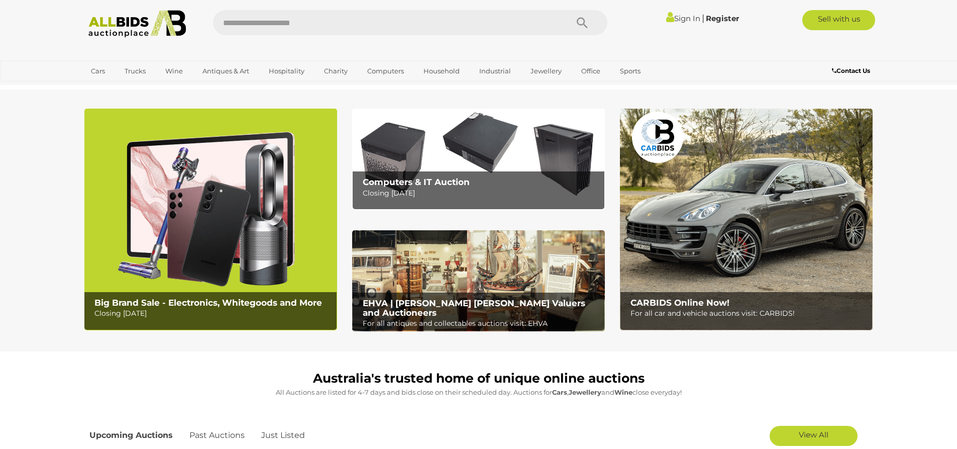
click at [670, 19] on link "Sign In" at bounding box center [683, 19] width 34 height 10
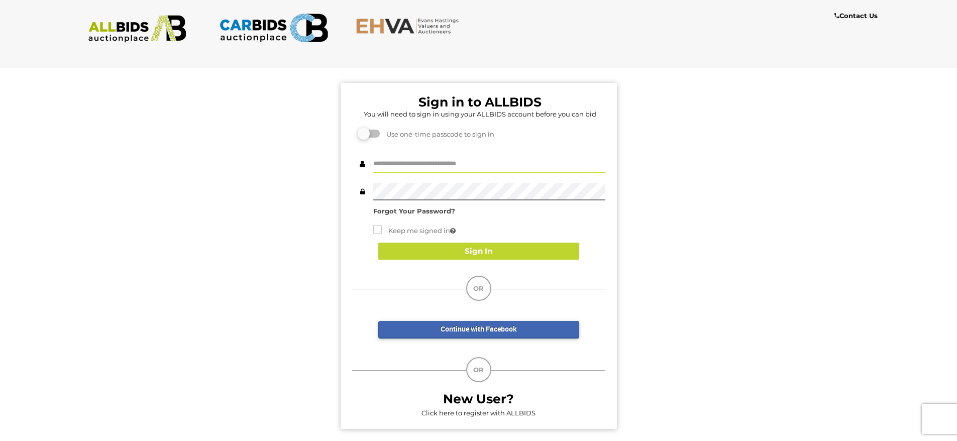
click at [413, 160] on input "text" at bounding box center [489, 164] width 232 height 18
type input "**********"
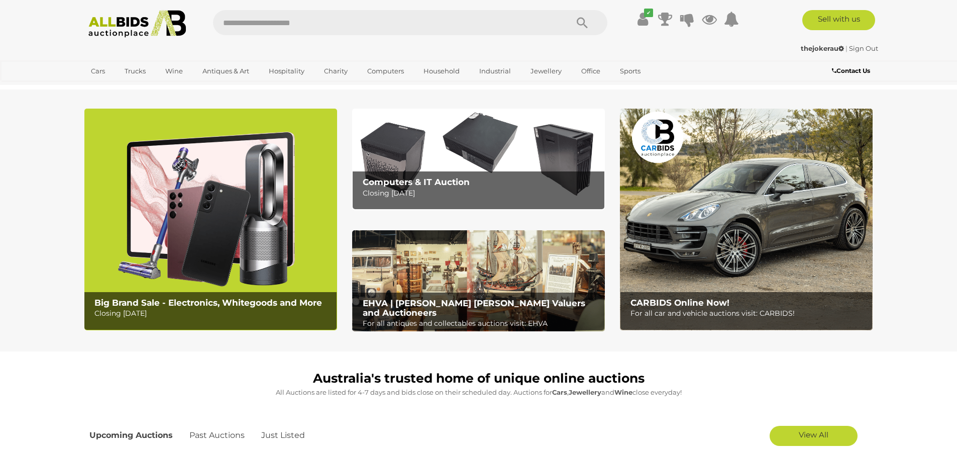
click at [254, 30] on input "text" at bounding box center [385, 22] width 345 height 25
type input "***"
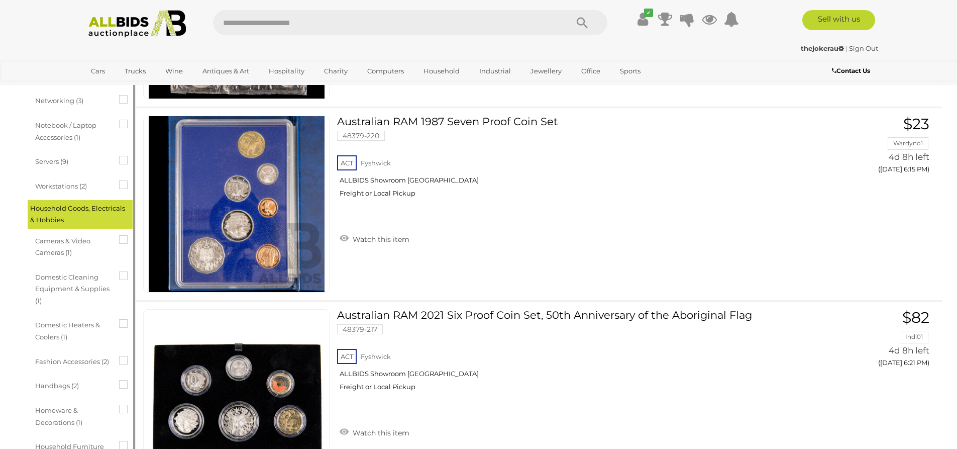
scroll to position [735, 0]
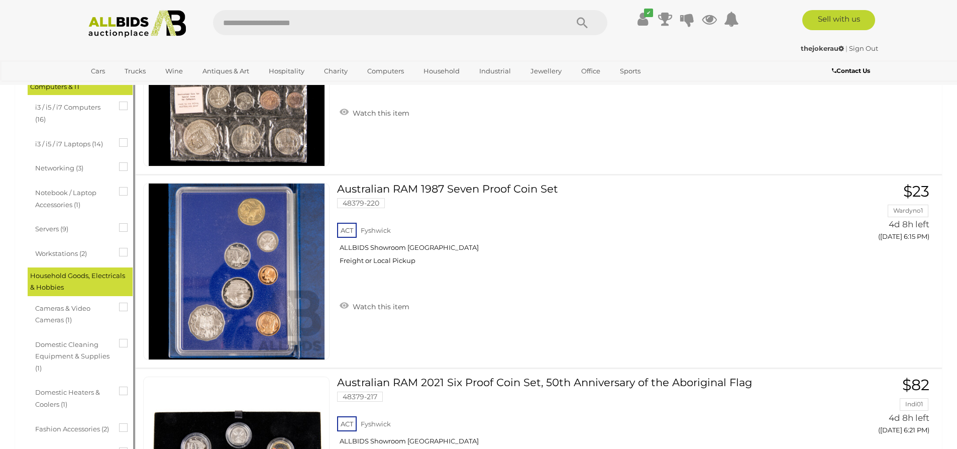
click at [119, 223] on icon at bounding box center [119, 223] width 0 height 0
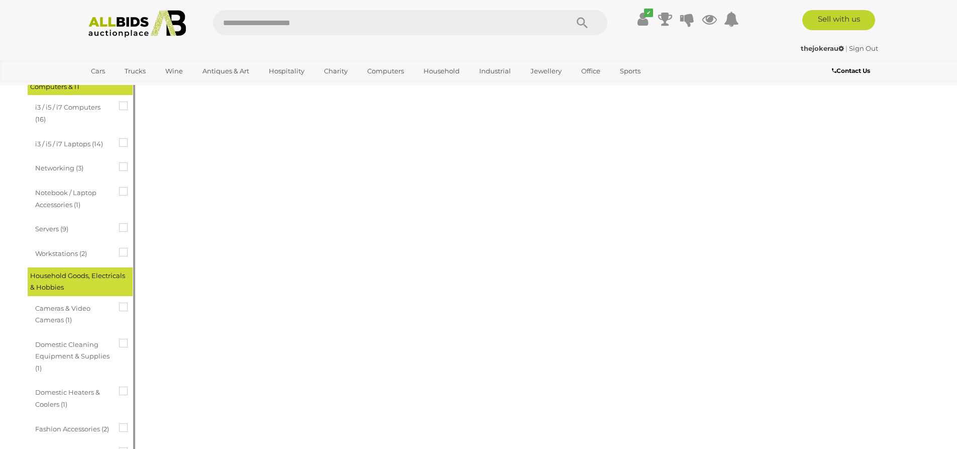
scroll to position [0, 0]
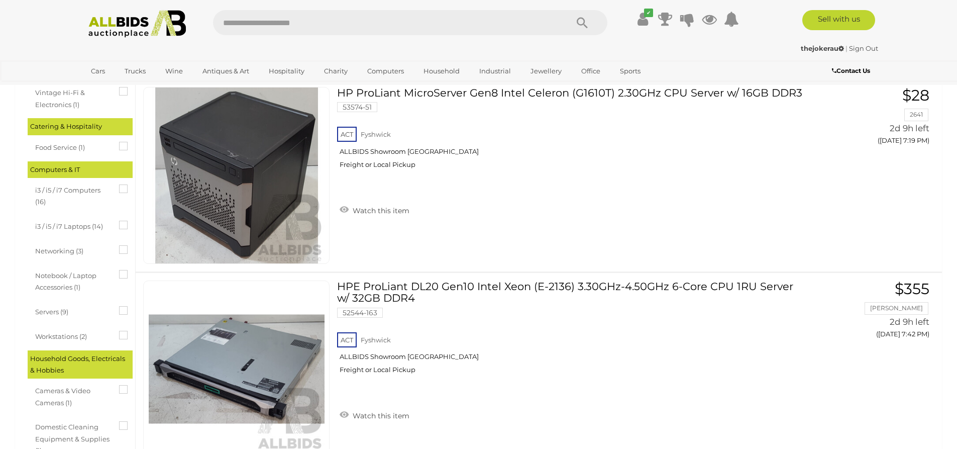
scroll to position [653, 0]
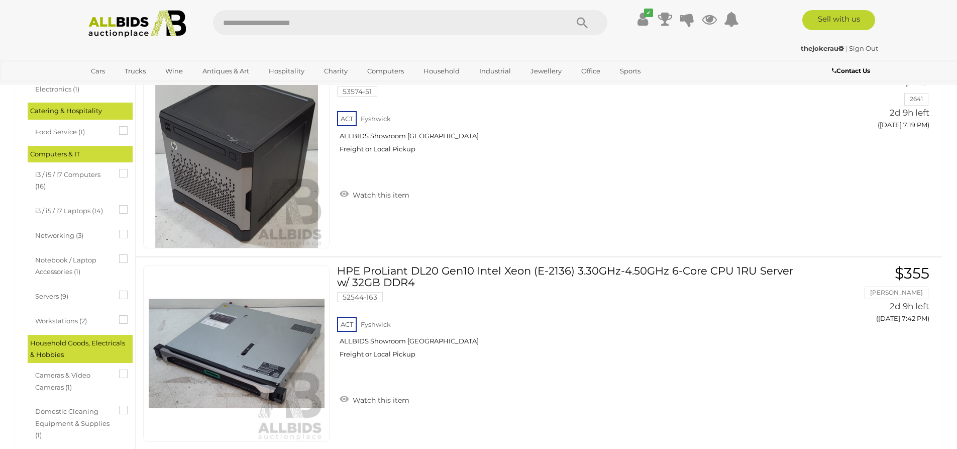
click at [119, 315] on icon at bounding box center [119, 315] width 0 height 0
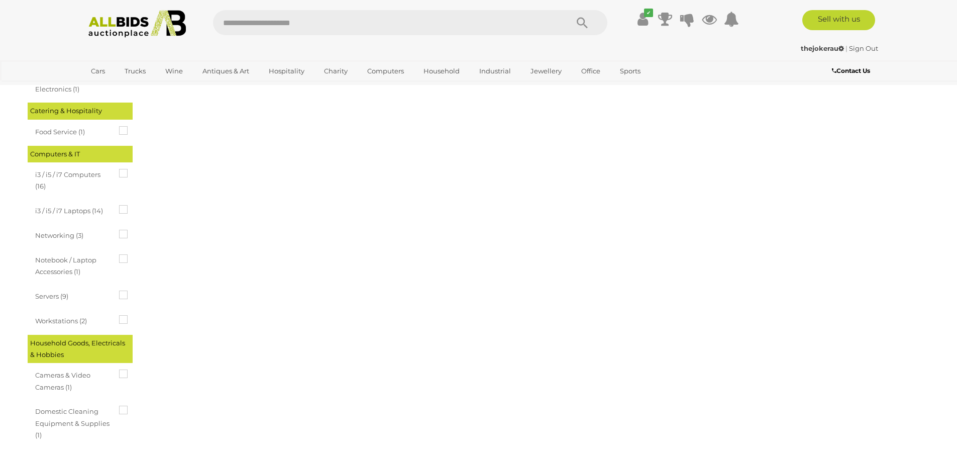
scroll to position [0, 0]
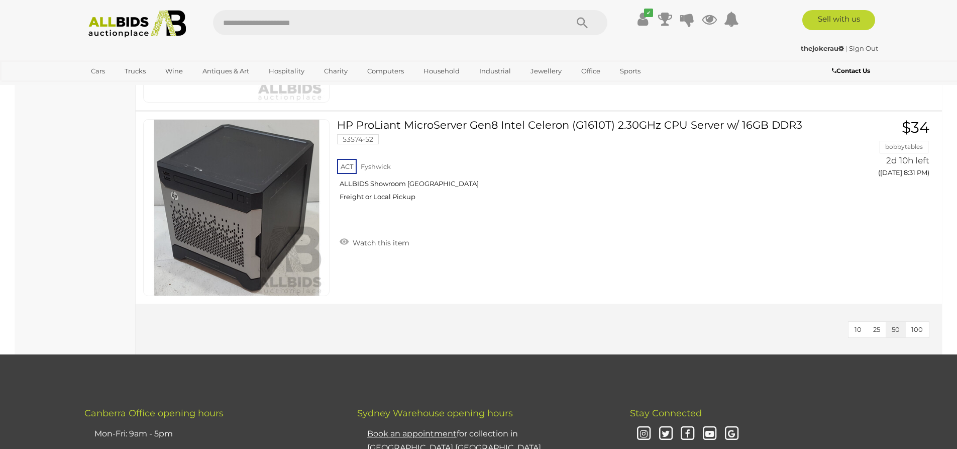
scroll to position [2261, 0]
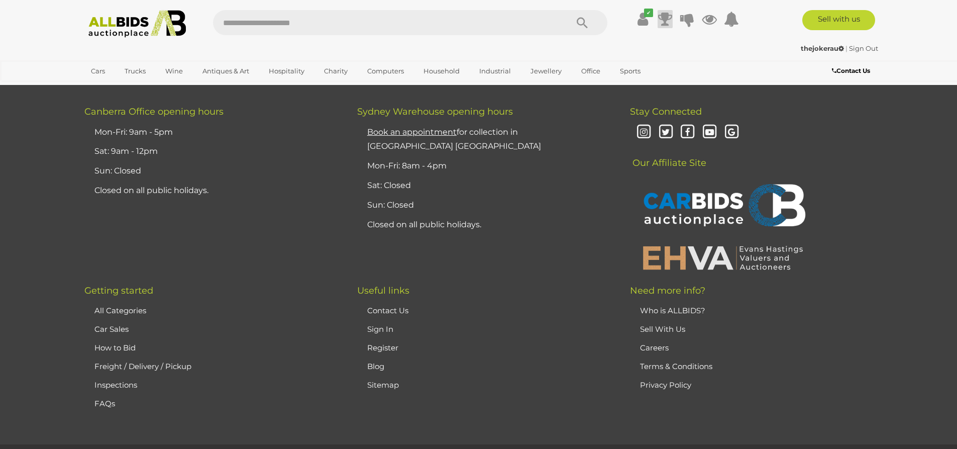
click at [665, 17] on icon at bounding box center [665, 19] width 14 height 18
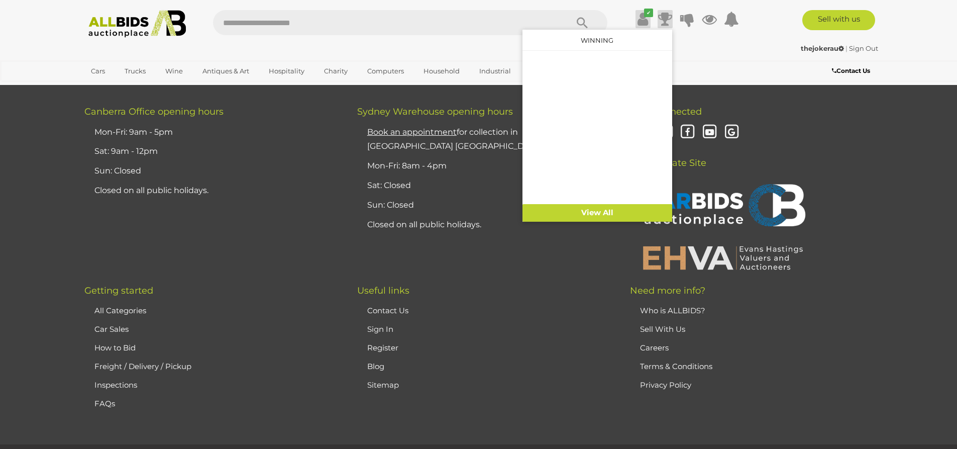
click at [646, 19] on icon at bounding box center [642, 19] width 11 height 18
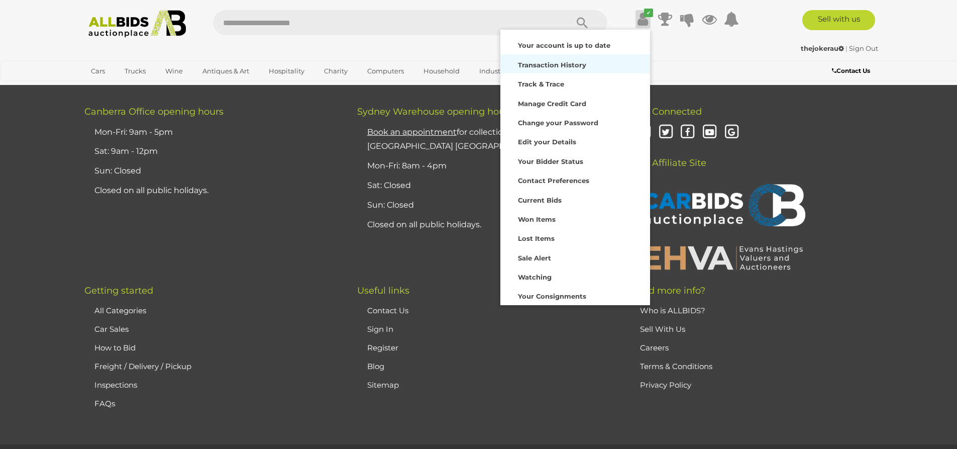
click at [551, 68] on strong "Transaction History" at bounding box center [552, 65] width 68 height 8
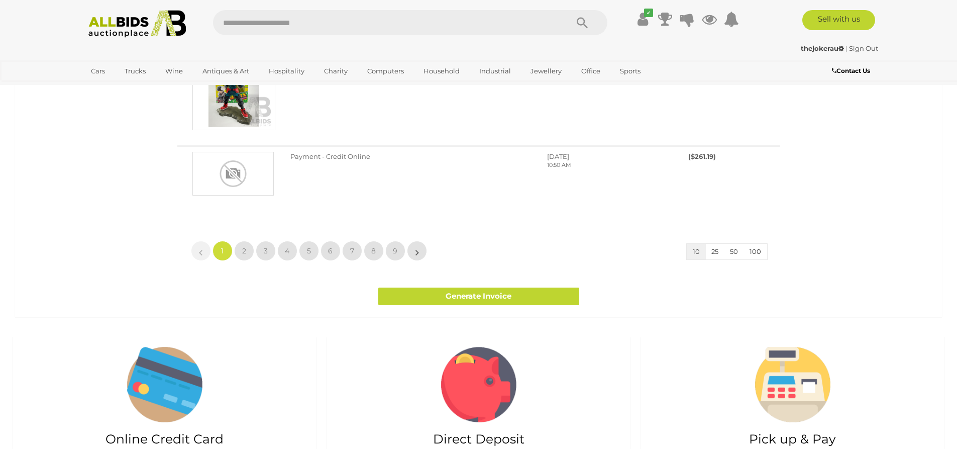
scroll to position [804, 0]
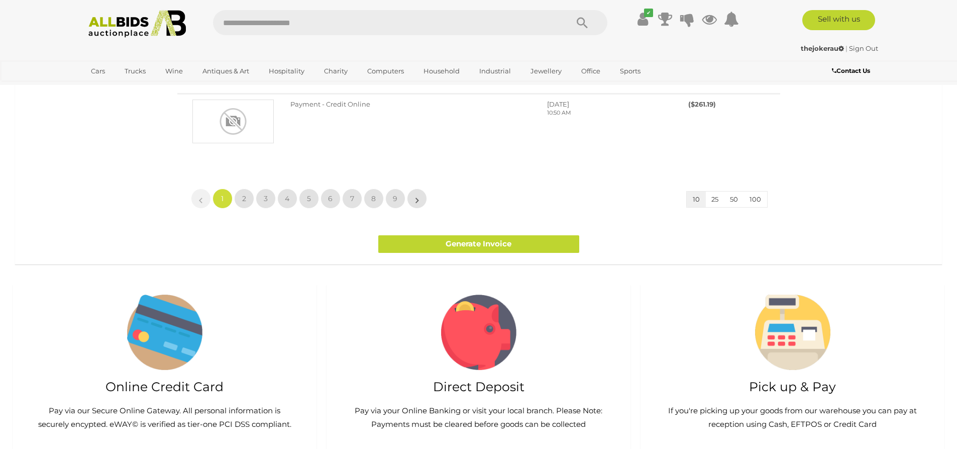
click at [762, 199] on button "100" at bounding box center [755, 199] width 24 height 16
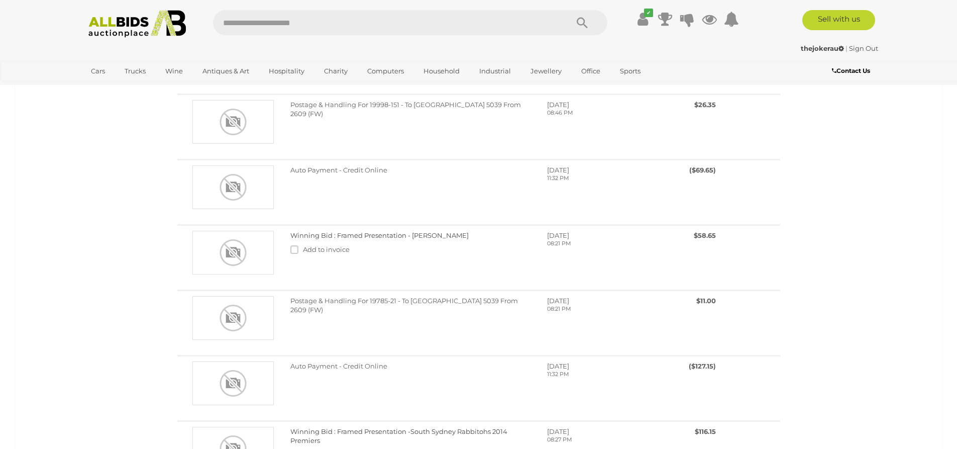
scroll to position [2311, 0]
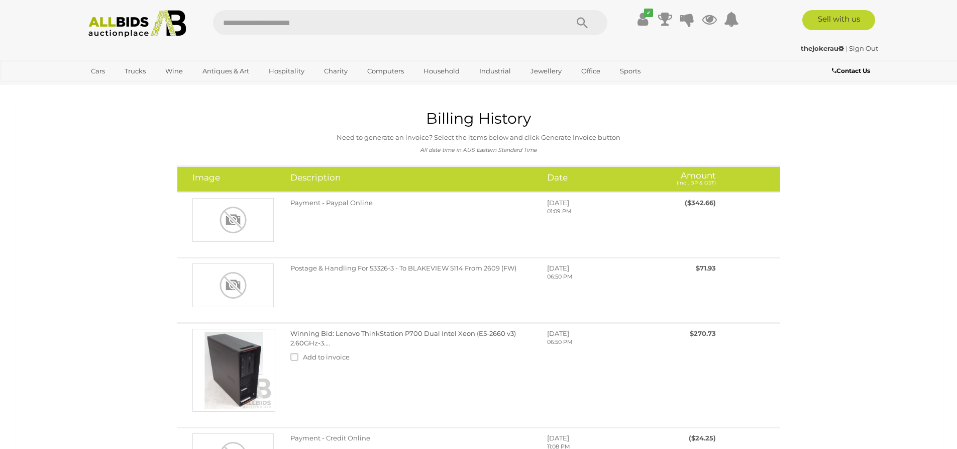
scroll to position [1288, 0]
